Goal: Information Seeking & Learning: Learn about a topic

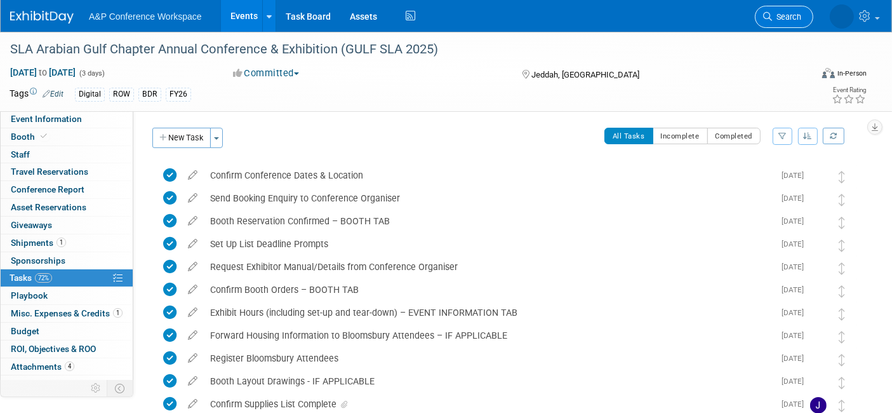
click at [776, 13] on span "Search" at bounding box center [786, 17] width 29 height 10
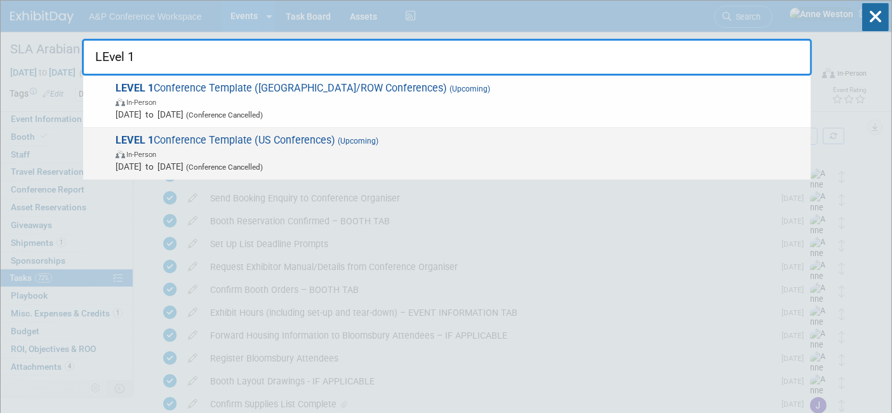
type input "LEvel 1"
click at [238, 142] on span "LEVEL 1 Conference Template (US Conferences) (Upcoming) In-Person [DATE] to [DA…" at bounding box center [458, 153] width 693 height 39
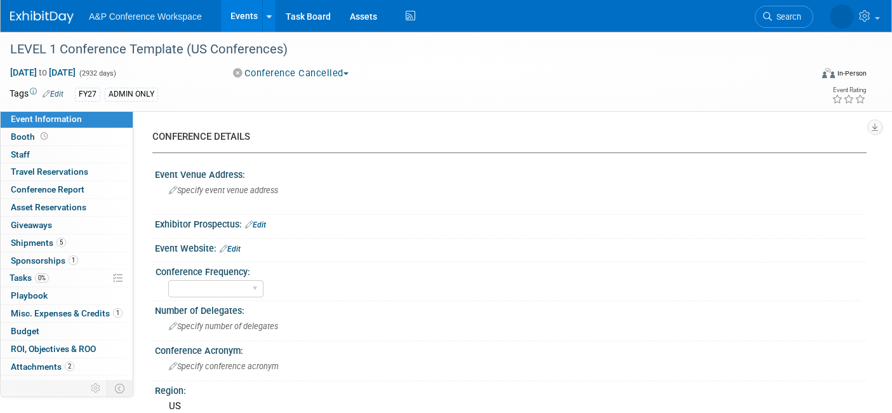
select select "Level 1"
select select "In-Person Booth"
